Goal: Information Seeking & Learning: Check status

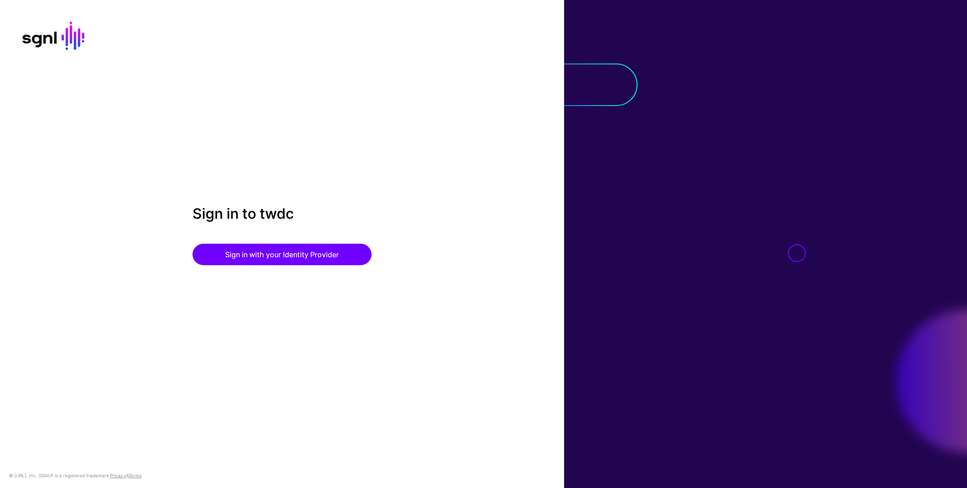
click at [319, 274] on div "Sign in to twdc Sign in with your Identity Provider" at bounding box center [282, 244] width 564 height 78
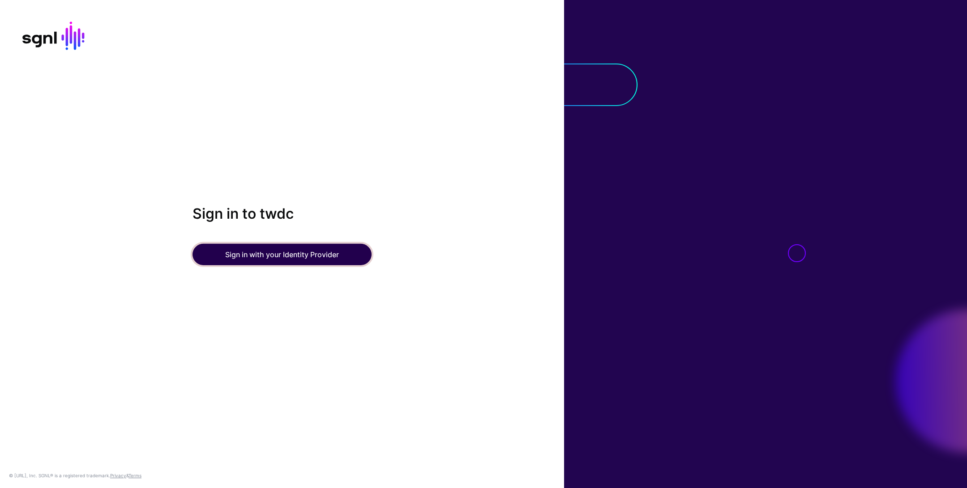
click at [321, 251] on button "Sign in with your Identity Provider" at bounding box center [282, 254] width 179 height 21
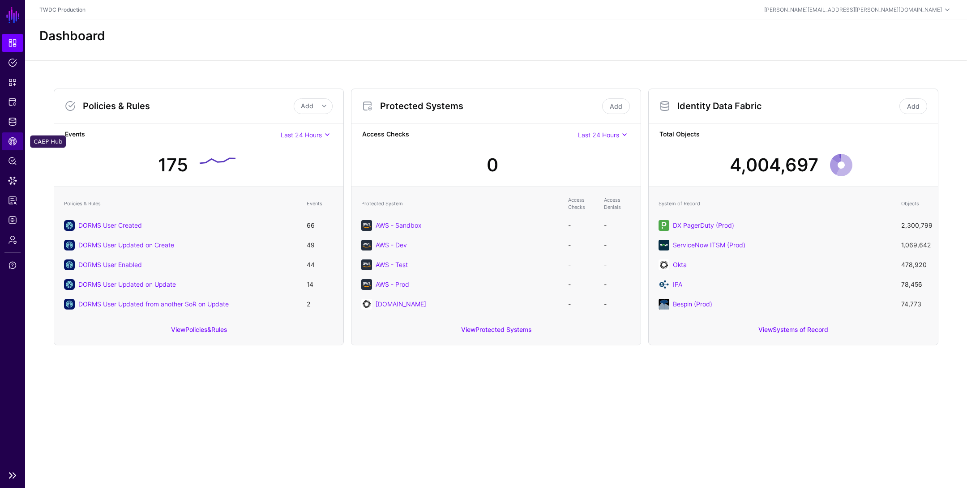
click at [15, 141] on span "CAEP Hub" at bounding box center [12, 141] width 9 height 9
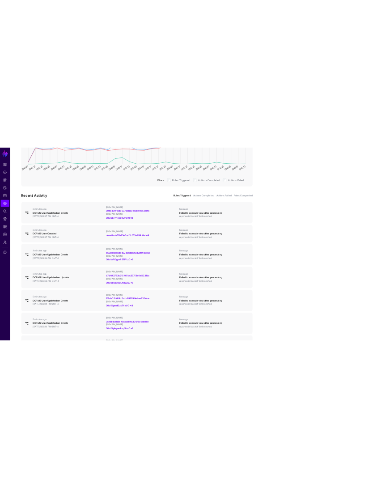
scroll to position [226, 0]
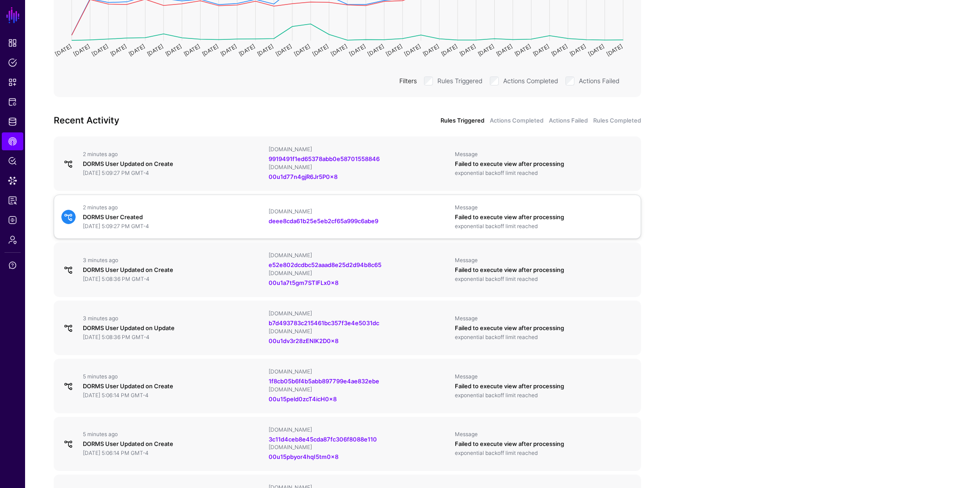
click at [200, 209] on div "2 minutes ago" at bounding box center [172, 207] width 179 height 7
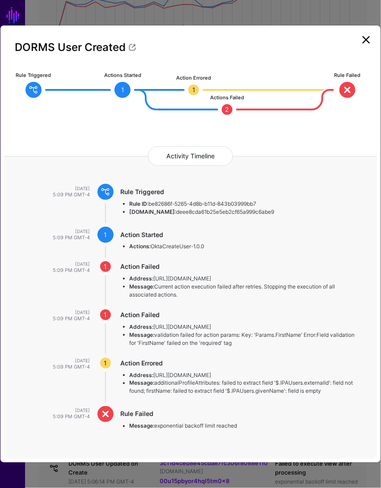
click at [260, 248] on li "Actions: OktaCreateUser-1.0.0" at bounding box center [245, 247] width 230 height 8
click at [180, 312] on div "Action Failed" at bounding box center [240, 315] width 239 height 9
click at [196, 274] on div "Action Failed Address: https://disney.okta.com Message: Current action executio…" at bounding box center [249, 280] width 257 height 37
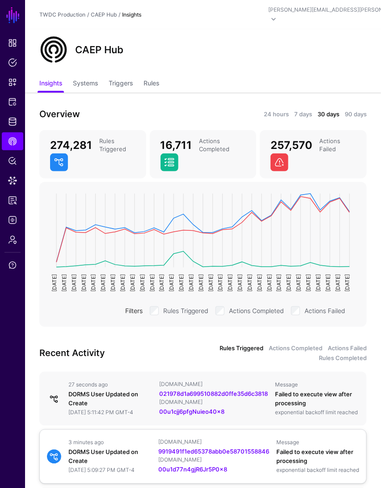
click at [238, 446] on div "[DOMAIN_NAME]" at bounding box center [213, 442] width 111 height 7
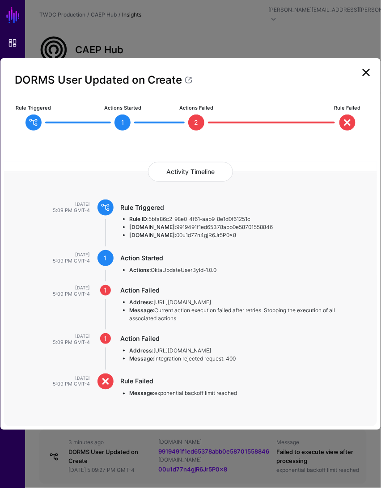
click at [373, 67] on link at bounding box center [366, 72] width 14 height 14
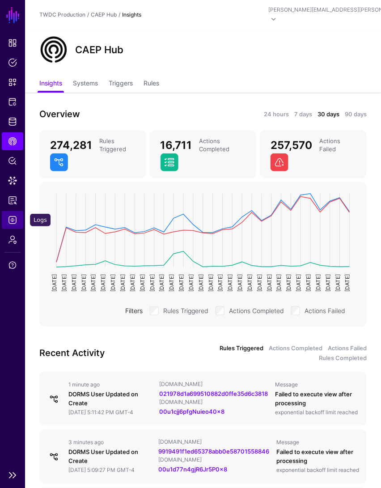
click at [14, 218] on span "Logs" at bounding box center [12, 220] width 9 height 9
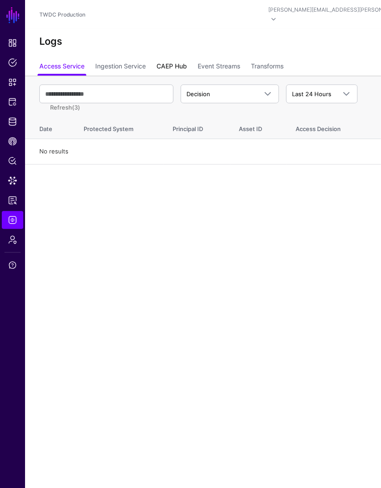
click at [175, 60] on link "CAEP Hub" at bounding box center [172, 67] width 30 height 17
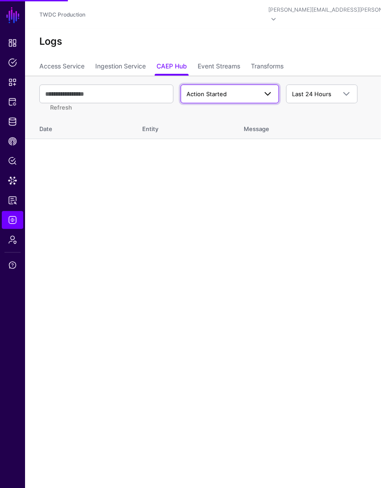
click at [240, 95] on span "Action Started" at bounding box center [222, 94] width 71 height 9
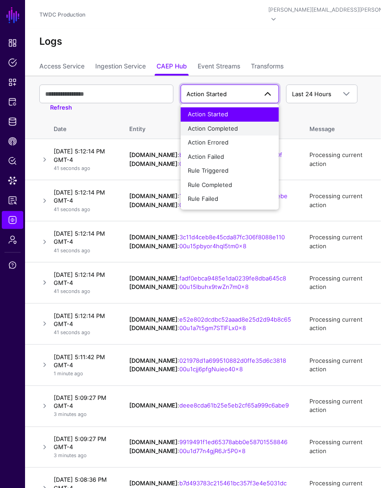
click at [223, 131] on span "Action Completed" at bounding box center [213, 128] width 50 height 7
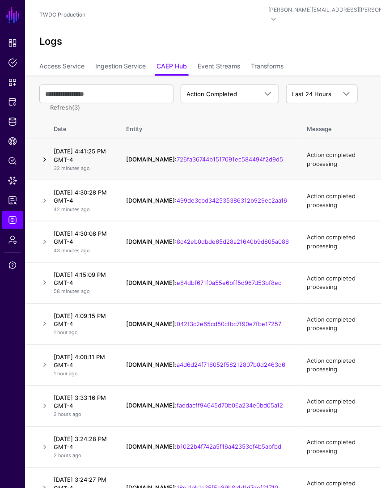
click at [46, 158] on link at bounding box center [44, 159] width 11 height 11
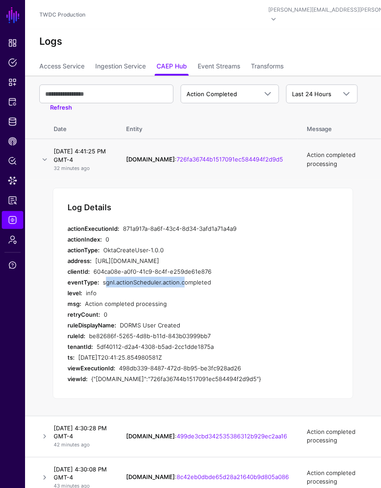
drag, startPoint x: 101, startPoint y: 281, endPoint x: 180, endPoint y: 285, distance: 78.4
click at [180, 285] on div "eventType: sgnl.actionScheduler.action.completed" at bounding box center [203, 282] width 271 height 11
copy div "sgnl.actionScheduler.action."
click at [221, 94] on span "Action Completed" at bounding box center [212, 93] width 51 height 7
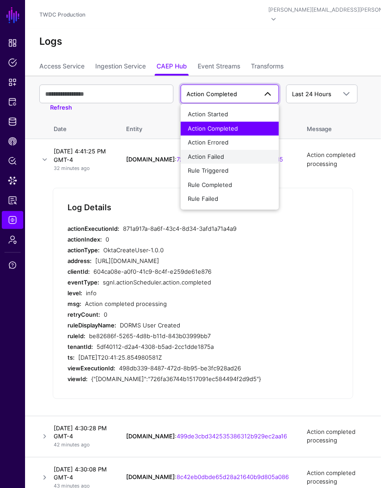
click at [222, 156] on span "Action Failed" at bounding box center [206, 156] width 36 height 7
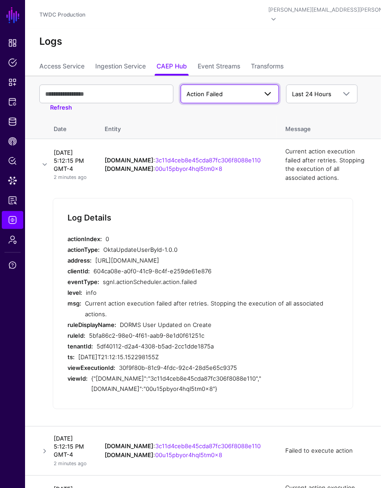
click at [219, 102] on link "Action Failed" at bounding box center [230, 94] width 98 height 19
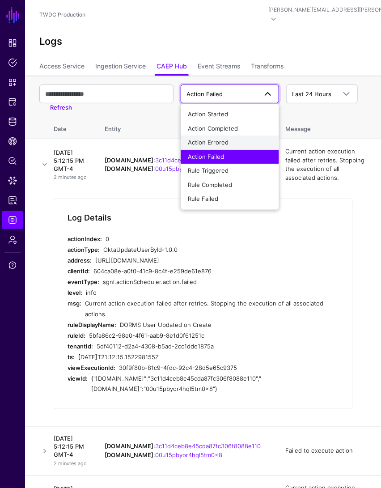
click at [220, 143] on span "Action Errored" at bounding box center [208, 142] width 41 height 7
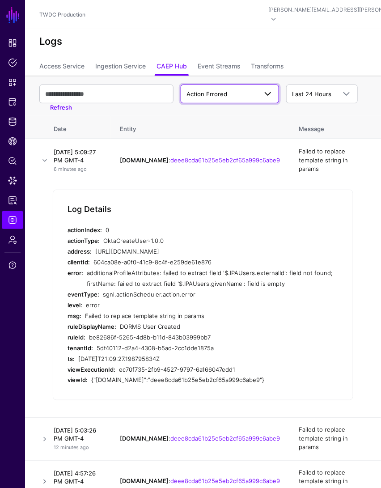
click at [214, 95] on span "Action Errored" at bounding box center [207, 93] width 41 height 7
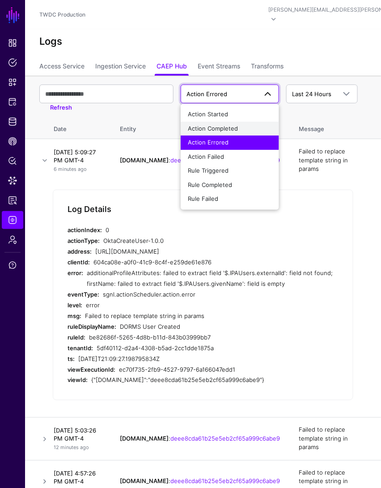
click at [221, 129] on span "Action Completed" at bounding box center [213, 128] width 50 height 7
